Goal: Communication & Community: Answer question/provide support

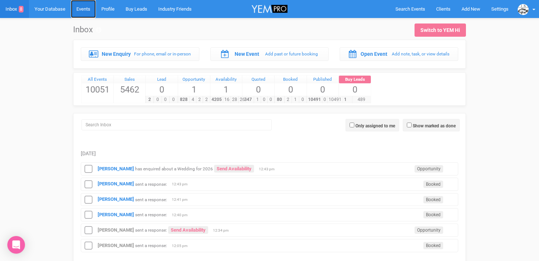
click at [86, 8] on link "Events" at bounding box center [83, 9] width 25 height 18
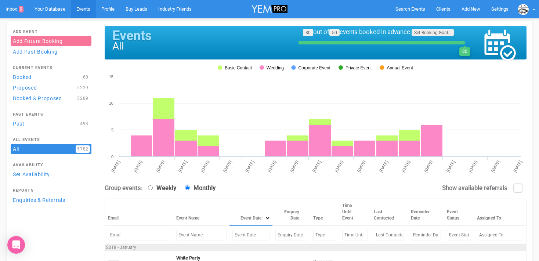
click at [232, 236] on input "text" at bounding box center [250, 235] width 37 height 11
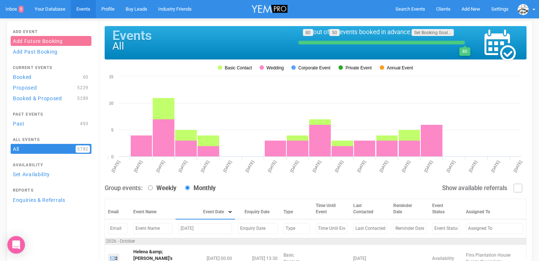
scroll to position [73, 0]
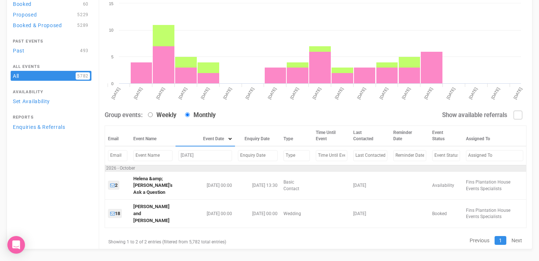
drag, startPoint x: 212, startPoint y: 156, endPoint x: 170, endPoint y: 156, distance: 41.9
click at [176, 156] on td "October 24, 2026" at bounding box center [206, 155] width 60 height 19
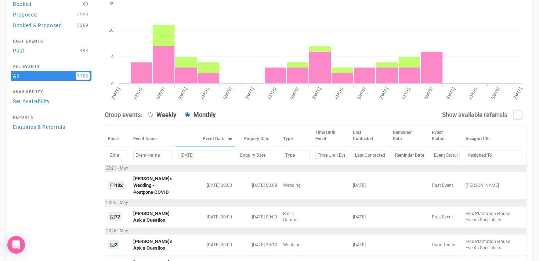
scroll to position [66, 0]
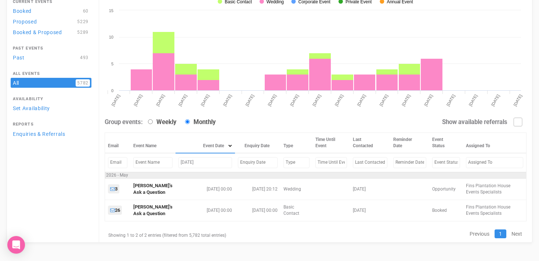
drag, startPoint x: 201, startPoint y: 164, endPoint x: 174, endPoint y: 163, distance: 26.5
click at [178, 163] on input "May 16, 2026" at bounding box center [205, 162] width 54 height 11
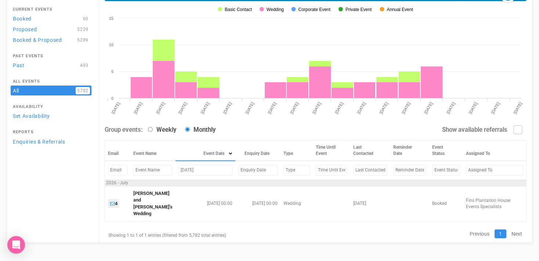
scroll to position [54, 0]
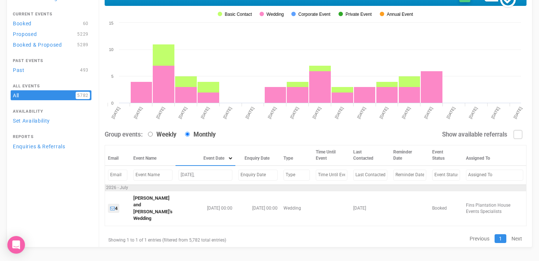
drag, startPoint x: 192, startPoint y: 176, endPoint x: 164, endPoint y: 179, distance: 28.5
click at [163, 179] on tr "July 31," at bounding box center [316, 175] width 422 height 19
drag, startPoint x: 192, startPoint y: 175, endPoint x: 171, endPoint y: 177, distance: 21.5
click at [176, 177] on td "July 31," at bounding box center [206, 175] width 60 height 19
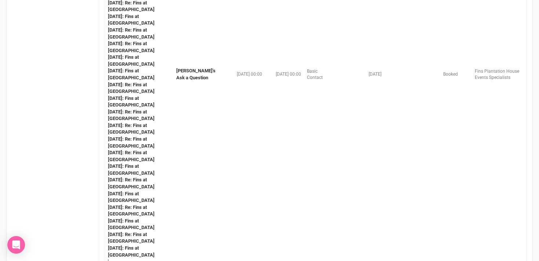
scroll to position [428, 0]
type input "October 4, 2025"
click at [186, 69] on td "Edwina's Ask a Question" at bounding box center [195, 74] width 45 height 417
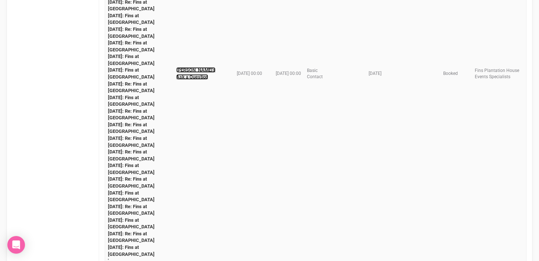
click at [184, 76] on link "Edwina's Ask a Question" at bounding box center [195, 73] width 39 height 12
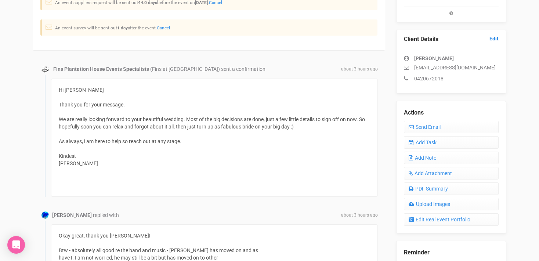
scroll to position [165, 0]
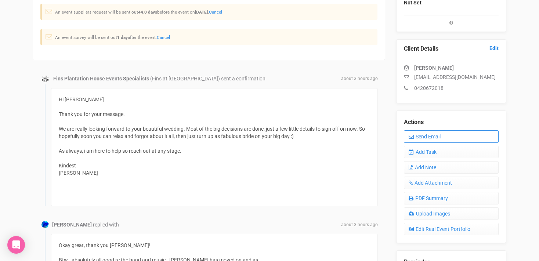
click at [432, 138] on link "Send Email" at bounding box center [451, 136] width 95 height 12
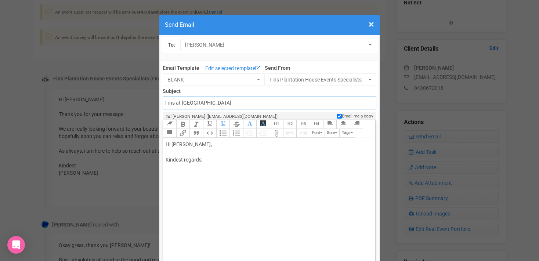
click at [231, 103] on input "Fins at plantation house" at bounding box center [269, 103] width 213 height 13
type input "Fins at Plantation House - Floor Plan template"
drag, startPoint x: 190, startPoint y: 145, endPoint x: 212, endPoint y: 145, distance: 21.7
click at [212, 145] on div "Hi Edwina McCarthy, Kindest regards," at bounding box center [268, 160] width 204 height 39
click at [184, 177] on div "Hi Edwina, Please find attached a revised Floor Plan for your perusal. any odd …" at bounding box center [268, 175] width 204 height 69
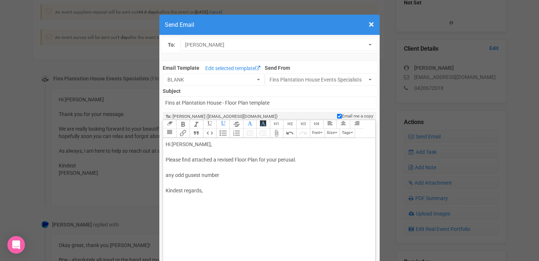
click at [193, 176] on div "Hi Edwina, Please find attached a revised Floor Plan for your perusal. any odd …" at bounding box center [268, 175] width 204 height 69
click at [221, 176] on div "Hi Edwina, Please find attached a revised Floor Plan for your perusal. any odd …" at bounding box center [268, 175] width 204 height 69
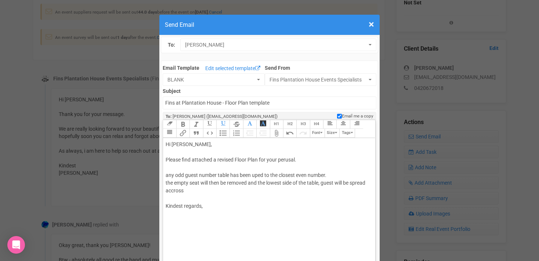
click at [166, 177] on div "Hi Edwina, Please find attached a revised Floor Plan for your perusal. any odd …" at bounding box center [268, 183] width 204 height 85
click at [237, 176] on div "Hi Edwina, Please find attached a revised Floor Plan for your perusal. on any o…" at bounding box center [268, 183] width 204 height 85
drag, startPoint x: 262, startPoint y: 176, endPoint x: 274, endPoint y: 175, distance: 11.8
click at [274, 175] on div "Hi Edwina, Please find attached a revised Floor Plan for your perusal. on any o…" at bounding box center [268, 183] width 204 height 85
click at [166, 183] on div "Hi Edwina, Please find attached a revised Floor Plan for your perusal. on any o…" at bounding box center [268, 183] width 204 height 85
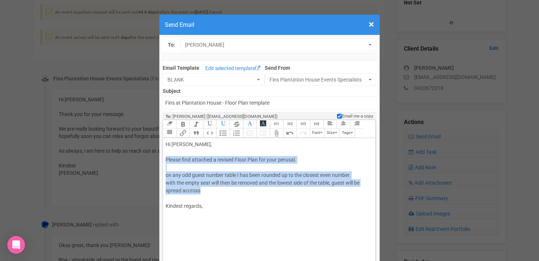
drag, startPoint x: 165, startPoint y: 159, endPoint x: 212, endPoint y: 192, distance: 57.4
click at [212, 192] on trix-editor "Hi Edwina, Please find attached a revised Floor Plan for your perusal. on any o…" at bounding box center [269, 216] width 212 height 157
copy div "Please find attached a revised Floor Plan for your perusal. on any odd guest nu…"
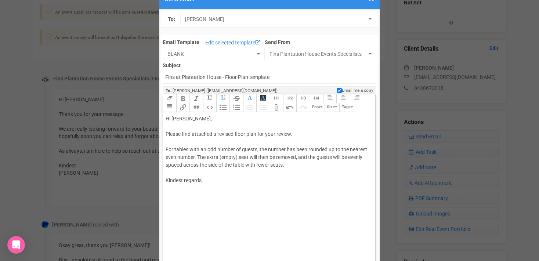
scroll to position [28, 0]
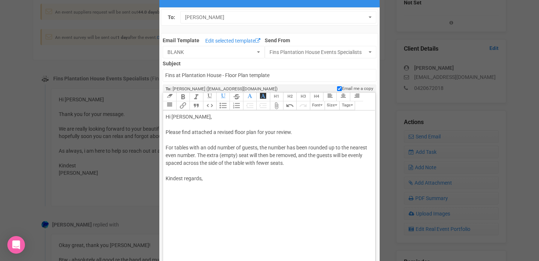
click at [173, 170] on div "Hi Edwina, Please find attached a revised floor plan for your review. For table…" at bounding box center [268, 155] width 204 height 85
click at [167, 137] on div "Hi Edwina, Please find attached a revised floor plan for your review. For table…" at bounding box center [268, 155] width 204 height 85
click at [279, 107] on button "Attach Files" at bounding box center [276, 105] width 13 height 9
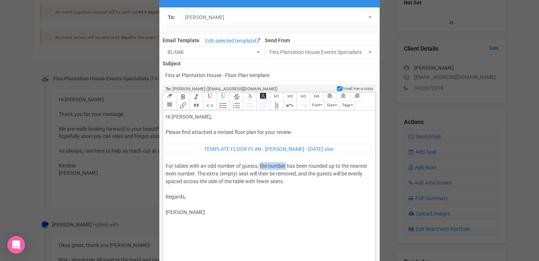
drag, startPoint x: 260, startPoint y: 166, endPoint x: 286, endPoint y: 166, distance: 25.3
click at [286, 166] on div "Hi Edwina, Please find attached a revised floor plan for your review. ﻿ TEMPLAT…" at bounding box center [268, 164] width 204 height 103
click at [290, 180] on div "Hi Edwina, Please find attached a revised floor plan for your review. ﻿ TEMPLAT…" at bounding box center [268, 164] width 204 height 103
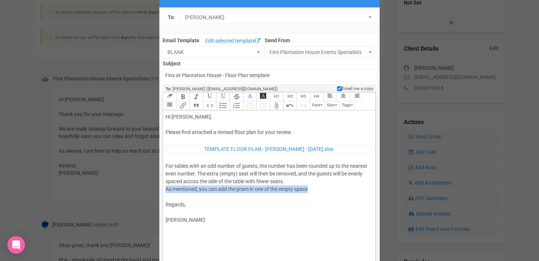
drag, startPoint x: 166, startPoint y: 189, endPoint x: 319, endPoint y: 190, distance: 153.1
click at [320, 190] on div "Hi Edwina, Please find attached a revised floor plan for your review. ﻿ TEMPLAT…" at bounding box center [268, 168] width 204 height 111
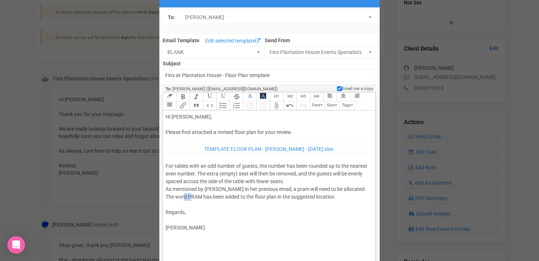
drag, startPoint x: 181, startPoint y: 197, endPoint x: 189, endPoint y: 198, distance: 8.1
click at [189, 198] on div "Hi Edwina, Please find attached a revised floor plan for your review. ﻿ TEMPLAT…" at bounding box center [268, 172] width 204 height 119
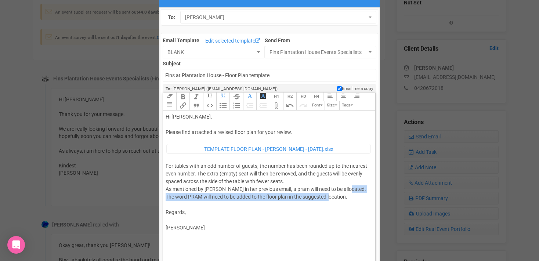
drag, startPoint x: 326, startPoint y: 197, endPoint x: 348, endPoint y: 187, distance: 24.7
click at [348, 187] on div "Hi Edwina, Please find attached a revised floor plan for your review. ﻿ TEMPLAT…" at bounding box center [268, 172] width 204 height 119
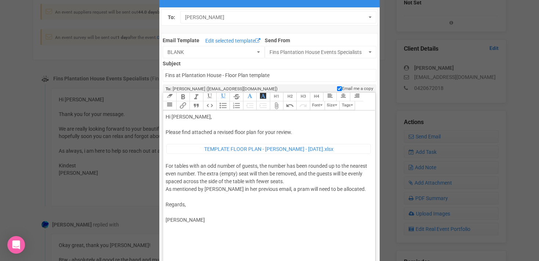
click at [209, 220] on div "Hi Edwina, Please find attached a revised floor plan for your review. ﻿ TEMPLAT…" at bounding box center [268, 168] width 204 height 111
type trix-editor "<div>Hi Edwina,<br><br>Please find attached a revised floor plan for your revie…"
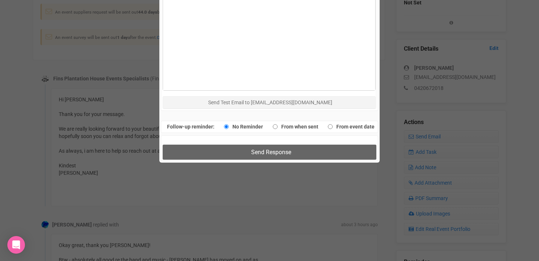
scroll to position [491, 0]
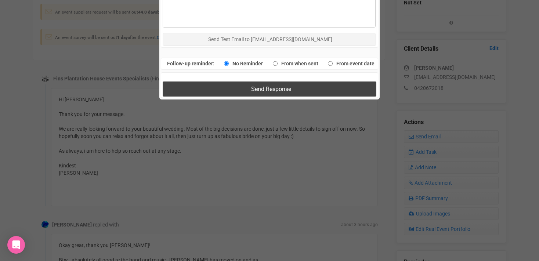
click at [269, 90] on span "Send Response" at bounding box center [271, 89] width 40 height 7
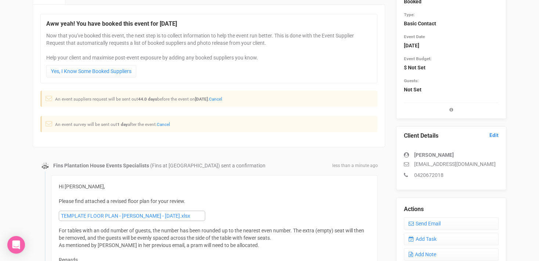
scroll to position [0, 0]
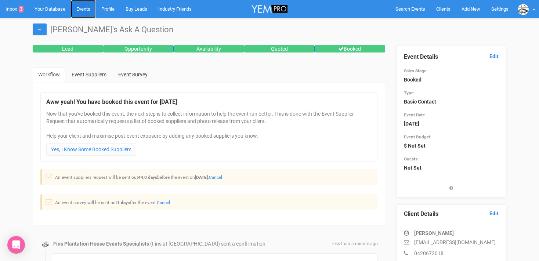
click at [84, 8] on link "Events" at bounding box center [83, 9] width 25 height 18
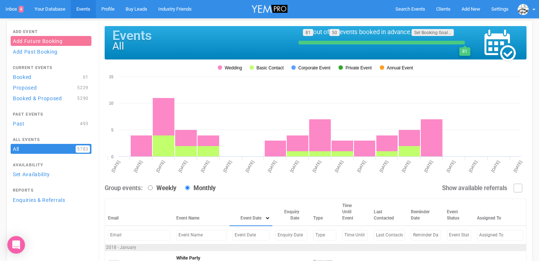
click at [232, 238] on input "text" at bounding box center [250, 235] width 37 height 11
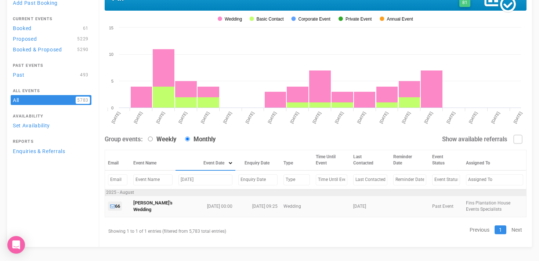
scroll to position [50, 0]
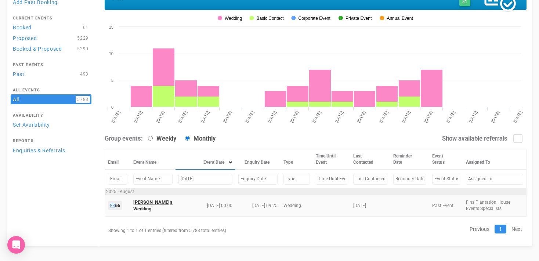
type input "august 16, 2025"
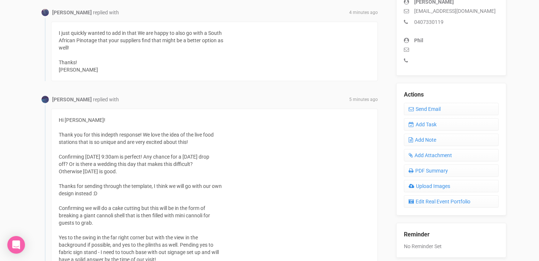
scroll to position [230, 0]
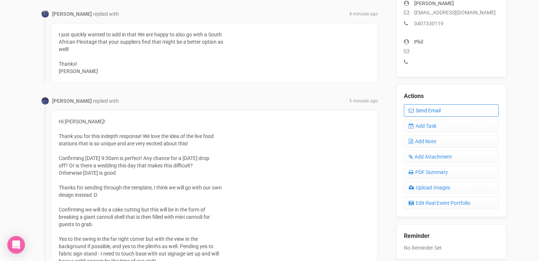
click at [442, 111] on link "Send Email" at bounding box center [451, 110] width 95 height 12
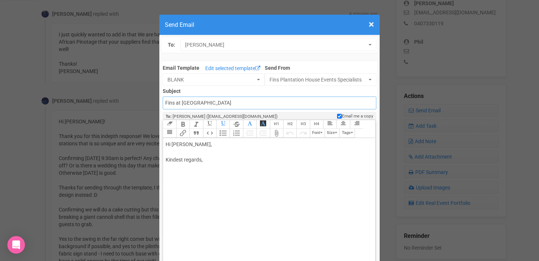
click at [228, 104] on input "Fins at plantation house" at bounding box center [269, 103] width 213 height 13
type input "Fins at Plantation House - Floor Plan template"
drag, startPoint x: 165, startPoint y: 146, endPoint x: 239, endPoint y: 165, distance: 76.1
click at [239, 164] on trix-editor "Hi Sophia Lake, Kindest regards," at bounding box center [269, 216] width 212 height 157
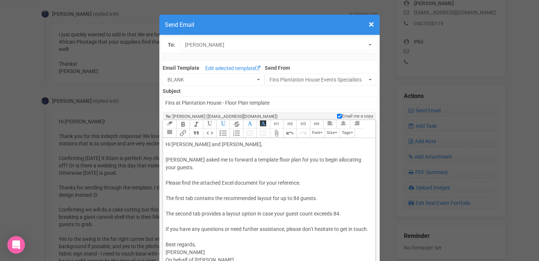
click at [166, 152] on div "Hi Sophie and Phil, Morgan asked me to forward a template floor plan for you to…" at bounding box center [268, 206] width 204 height 131
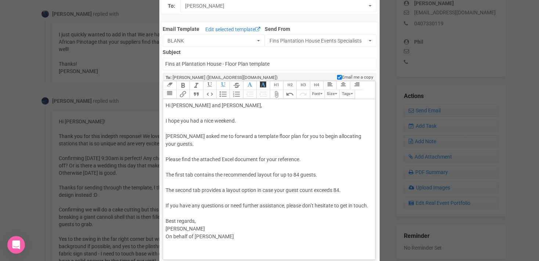
scroll to position [40, 0]
click at [166, 165] on div "Hi Sophie and Phil, I hope you had a nice weekend. Morgan asked me to forward a…" at bounding box center [268, 174] width 204 height 147
click at [164, 181] on trix-editor "Hi Sophie and Phil, I hope you had a nice weekend. Morgan asked me to forward a…" at bounding box center [269, 176] width 212 height 157
click at [165, 173] on trix-editor "Hi Sophie and Phil, I hope you had a nice weekend. Morgan asked me to forward a…" at bounding box center [269, 176] width 212 height 157
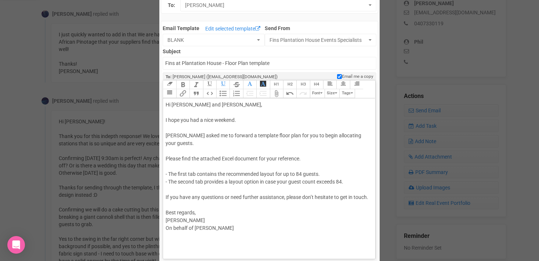
click at [166, 159] on div "Hi Sophie and Phil, I hope you had a nice weekend. Morgan asked me to forward a…" at bounding box center [268, 170] width 204 height 139
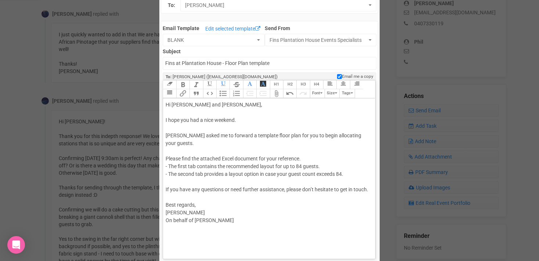
click at [313, 181] on div "Hi Sophie and Phil, I hope you had a nice weekend. Morgan asked me to forward a…" at bounding box center [268, 166] width 204 height 131
click at [230, 221] on div "Hi Sophie and Phil, I hope you had a nice weekend. Morgan asked me to forward a…" at bounding box center [268, 170] width 204 height 139
drag, startPoint x: 179, startPoint y: 204, endPoint x: 148, endPoint y: 204, distance: 31.2
click at [148, 204] on div "× Close Send Email To: Sophia Lake Sophia Lake Sophia Lake Email Template Edit …" at bounding box center [269, 258] width 539 height 575
drag, startPoint x: 233, startPoint y: 223, endPoint x: 162, endPoint y: 224, distance: 71.6
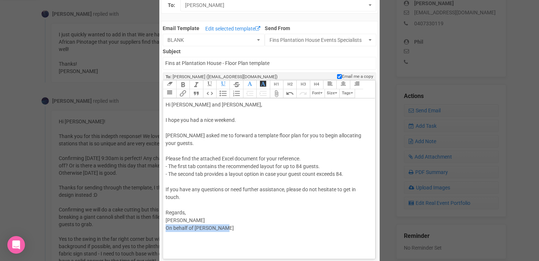
click at [162, 224] on div "Email Template Edit selected template BLANK To Clients BLANK Bridal Suite BYO A…" at bounding box center [269, 259] width 217 height 477
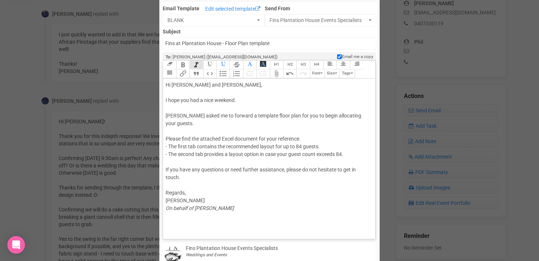
scroll to position [62, 0]
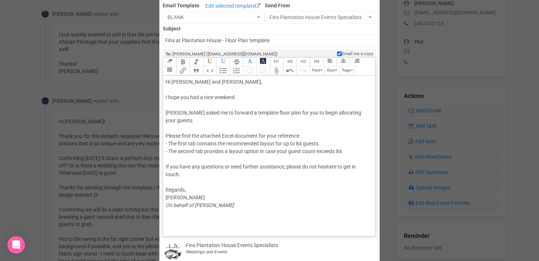
click at [170, 152] on div "Hi Sophie and Phil, I hope you had a nice weekend. Morgan asked me to forward a…" at bounding box center [268, 147] width 204 height 139
click at [278, 72] on button "Attach Files" at bounding box center [276, 70] width 13 height 9
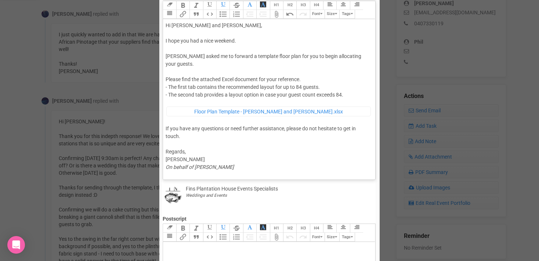
scroll to position [118, 0]
click at [181, 171] on div "Hi Sophie and Phil, I hope you had a nice weekend. Morgan asked me to forward a…" at bounding box center [268, 101] width 204 height 157
click at [289, 88] on div "Hi Sophie and Phil, I hope you had a nice weekend. Morgan asked me to forward a…" at bounding box center [268, 97] width 204 height 149
type trix-editor "<div>Hi Sophie and Phil,<br><br>I hope you had a nice weekend.<br><br>Morgan as…"
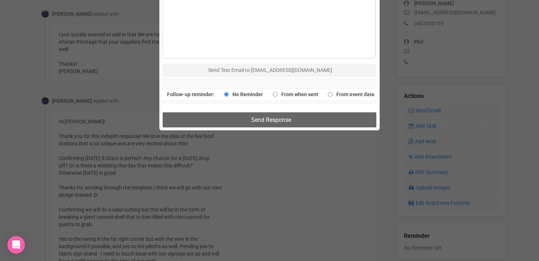
scroll to position [497, 0]
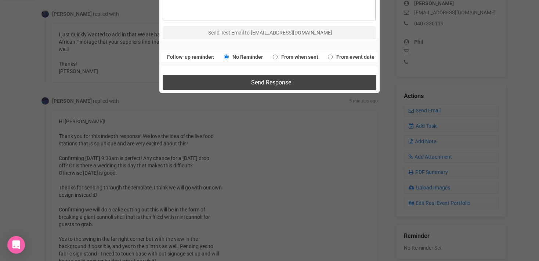
click at [257, 83] on span "Send Response" at bounding box center [271, 82] width 40 height 7
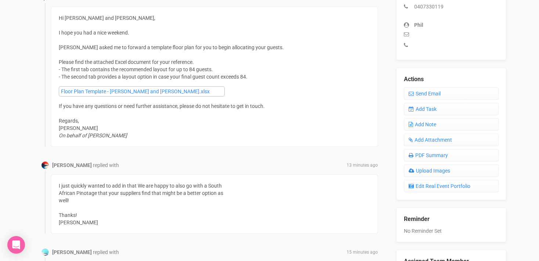
scroll to position [243, 0]
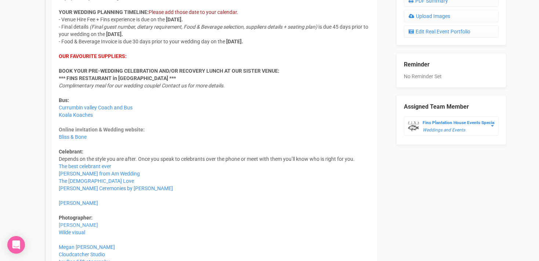
scroll to position [379, 0]
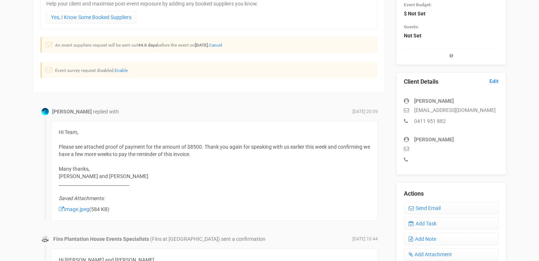
scroll to position [133, 0]
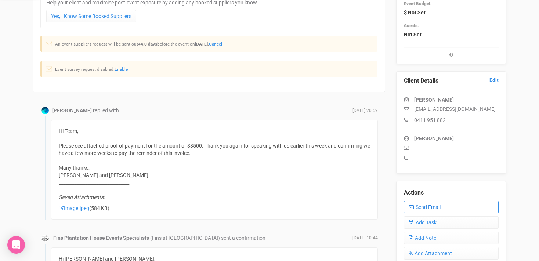
click at [429, 207] on link "Send Email" at bounding box center [451, 207] width 95 height 12
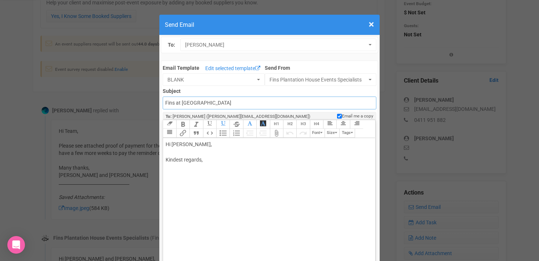
click at [165, 104] on input "Fins at plantation house" at bounding box center [269, 103] width 213 height 13
click at [253, 104] on input "Account - Fins at plantation house" at bounding box center [269, 103] width 213 height 13
click at [185, 104] on input "Account - Fins at plantation house -" at bounding box center [269, 103] width 213 height 13
click at [247, 107] on input "Accounts - Fins at plantation house -" at bounding box center [269, 103] width 213 height 13
type input "Accounts - Fins at Plantation House - Thank you for your payment"
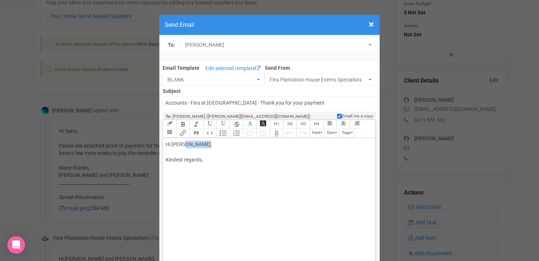
drag, startPoint x: 181, startPoint y: 145, endPoint x: 197, endPoint y: 145, distance: 16.2
click at [197, 145] on div "Hi Lily Sinclair, Kindest regards," at bounding box center [268, 160] width 204 height 39
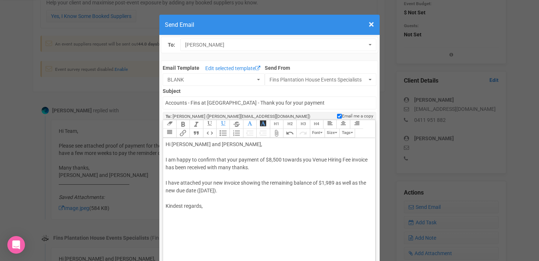
click at [168, 174] on div "Hi Lily and Carlos, I am happy to confirm that your payment of $8,500 towards y…" at bounding box center [268, 183] width 204 height 85
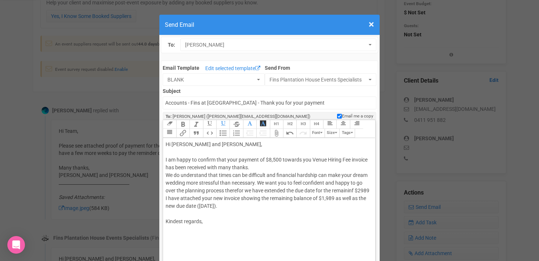
click at [172, 199] on div "Hi Lily and Carlos, I am happy to confirm that your payment of $8,500 towards y…" at bounding box center [268, 191] width 204 height 100
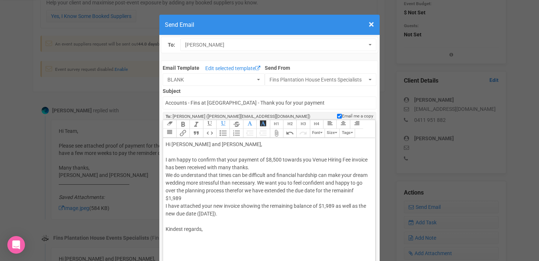
click at [195, 196] on div "Hi Lily and Carlos, I am happy to confirm that your payment of $8,500 towards y…" at bounding box center [268, 195] width 204 height 108
click at [359, 189] on div "Hi Lily and Carlos, I am happy to confirm that your payment of $8,500 towards y…" at bounding box center [268, 195] width 204 height 108
click at [202, 198] on div "Hi Lily and Carlos, I am happy to confirm that your payment of $8,500 towards y…" at bounding box center [268, 195] width 204 height 108
drag, startPoint x: 241, startPoint y: 206, endPoint x: 260, endPoint y: 213, distance: 19.9
click at [260, 213] on div "Hi Lily and Carlos, I am happy to confirm that your payment of $8,500 towards y…" at bounding box center [268, 195] width 204 height 108
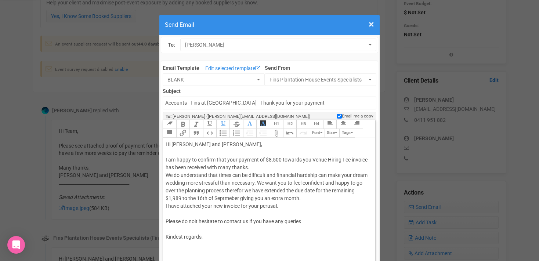
click at [187, 250] on div "Hi Lily and Carlos, I am happy to confirm that your payment of $8,500 towards y…" at bounding box center [268, 199] width 204 height 116
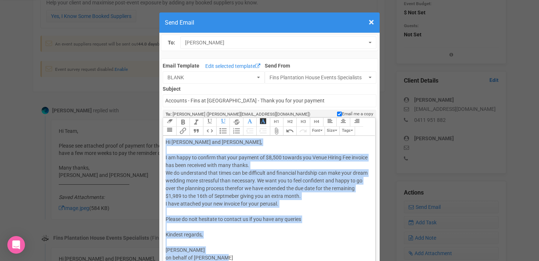
copy div "Hi Lily and Carlos, I am happy to confirm that your payment of $8,500 towards y…"
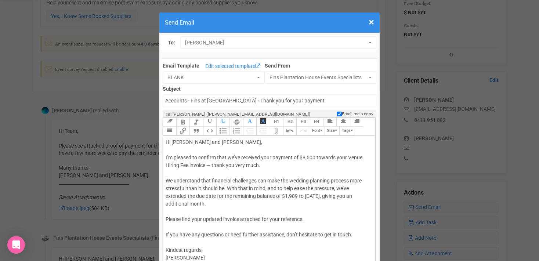
click at [169, 158] on div "Hi Lily and Carlos, I’m pleased to confirm that we’ve received your payment of …" at bounding box center [268, 203] width 204 height 131
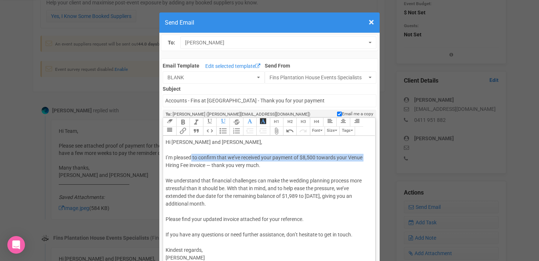
drag, startPoint x: 191, startPoint y: 159, endPoint x: 159, endPoint y: 159, distance: 31.9
click at [194, 158] on div "Hi Lily and Carlos, I’m pleased to confirm that we’ve received your payment of …" at bounding box center [268, 203] width 204 height 131
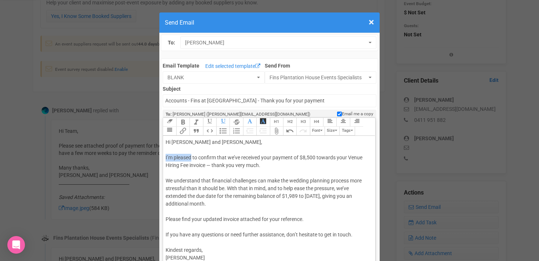
drag, startPoint x: 192, startPoint y: 158, endPoint x: 163, endPoint y: 158, distance: 28.6
click at [163, 158] on trix-editor "Hi Lily and Carlos, I’m pleased to confirm that we’ve received your payment of …" at bounding box center [269, 214] width 212 height 157
click at [235, 158] on div "Hi Lily and Carlos, I am happy to confirm that we’ve received your payment of $…" at bounding box center [268, 203] width 204 height 131
drag, startPoint x: 260, startPoint y: 165, endPoint x: 207, endPoint y: 165, distance: 53.2
click at [207, 165] on div "Hi Lily and Carlos, I am happy to confirm that we have received your payment of…" at bounding box center [268, 203] width 204 height 131
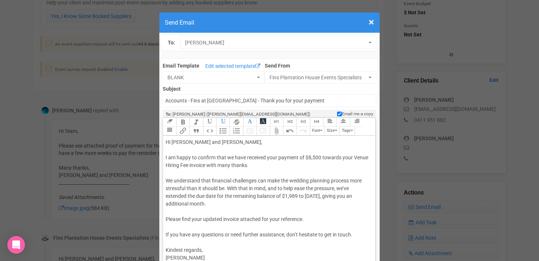
click at [268, 189] on div "Hi Lily and Carlos, I am happy to confirm that we have received your payment of…" at bounding box center [268, 203] width 204 height 131
click at [343, 189] on div "Hi Lily and Carlos, I am happy to confirm that we have received your payment of…" at bounding box center [268, 203] width 204 height 131
click at [306, 196] on div "Hi Lily and Carlos, I am happy to confirm that we have received your payment of…" at bounding box center [268, 203] width 204 height 131
click at [354, 196] on div "Hi Lily and Carlos, I am happy to confirm that we have received your payment of…" at bounding box center [268, 203] width 204 height 131
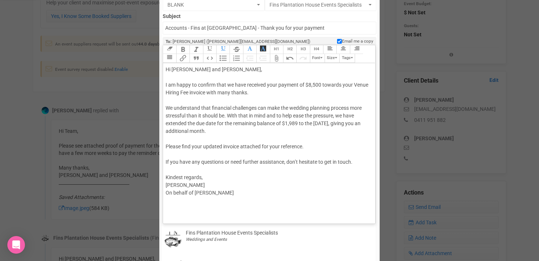
scroll to position [81, 0]
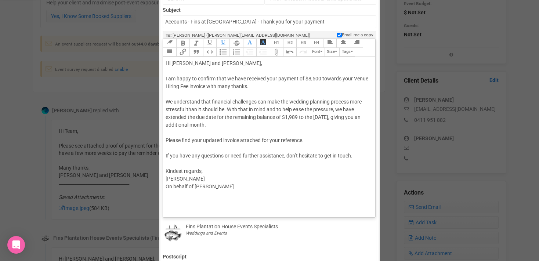
click at [177, 149] on div "Hi Lily and Carlos, I am happy to confirm that we have received your payment of…" at bounding box center [268, 124] width 204 height 131
drag, startPoint x: 185, startPoint y: 171, endPoint x: 176, endPoint y: 171, distance: 9.9
click at [176, 171] on div "Hi Lily and Carlos, I am happy to confirm that we have received your payment of…" at bounding box center [268, 124] width 204 height 131
drag, startPoint x: 166, startPoint y: 186, endPoint x: 268, endPoint y: 185, distance: 102.5
click at [268, 185] on div "Hi Lily and Carlos, I am happy to confirm that we have received your payment of…" at bounding box center [268, 124] width 204 height 131
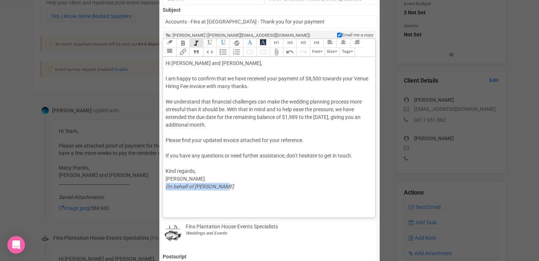
type trix-editor "<div>Hi Lily and Carlos,<br><br>I am happy to confirm that we have received you…"
click at [170, 150] on div "Hi Lily and Carlos, I am happy to confirm that we have received your payment of…" at bounding box center [268, 124] width 204 height 131
click at [277, 54] on button "Attach Files" at bounding box center [276, 52] width 13 height 9
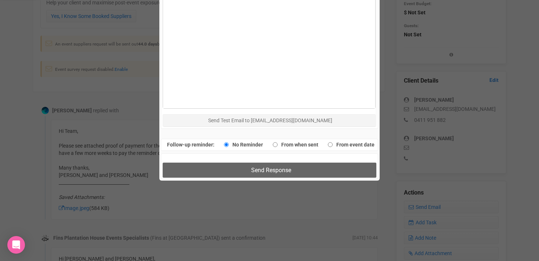
scroll to position [424, 0]
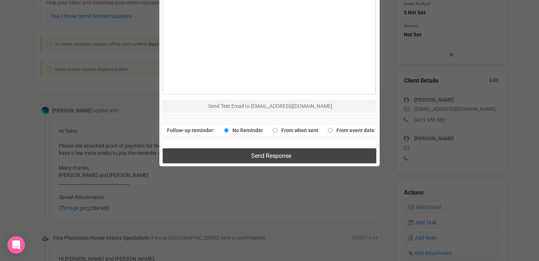
click at [232, 158] on button "Send Response" at bounding box center [269, 155] width 213 height 15
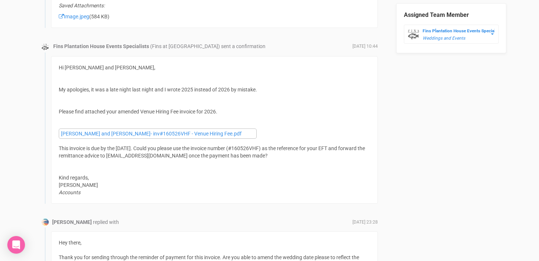
scroll to position [465, 0]
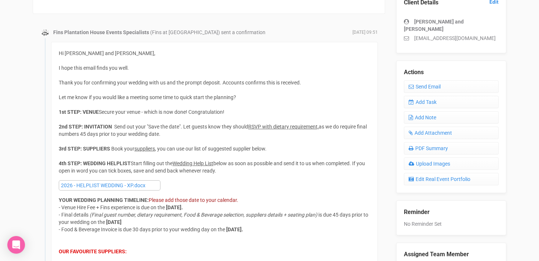
scroll to position [224, 0]
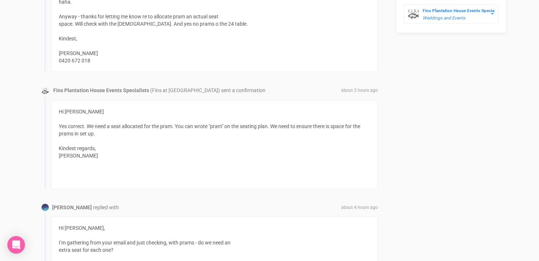
scroll to position [476, 0]
